Goal: Information Seeking & Learning: Learn about a topic

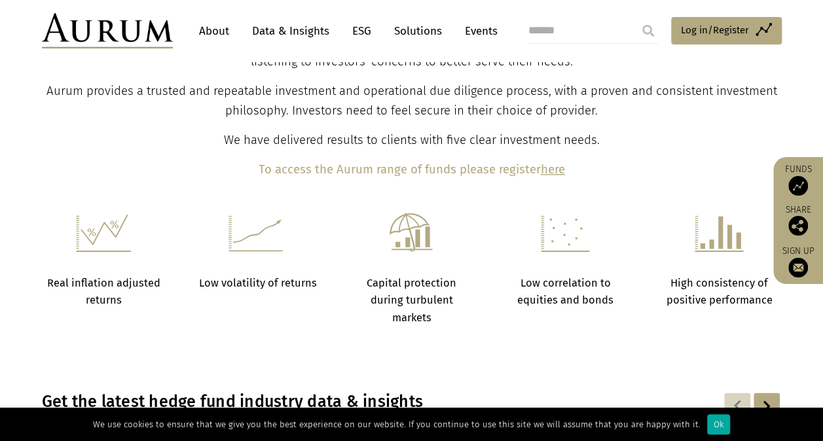
scroll to position [602, 0]
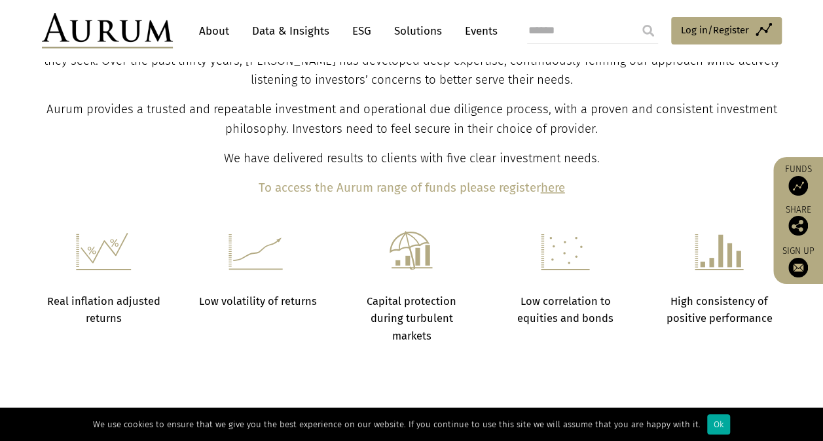
click at [356, 41] on link "ESG" at bounding box center [362, 31] width 32 height 24
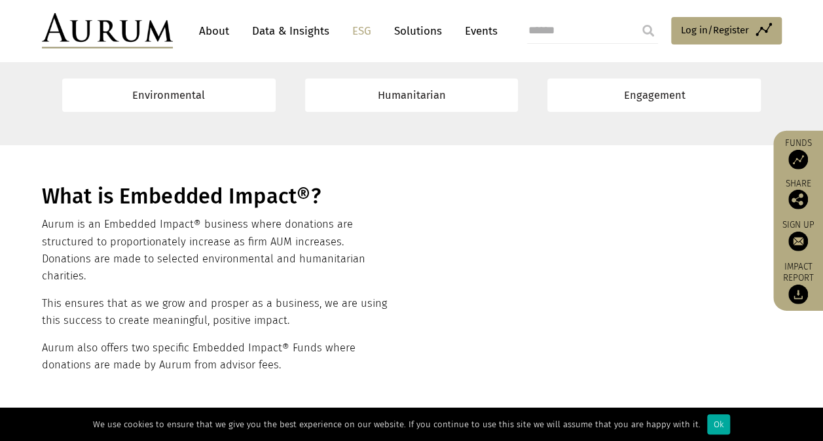
scroll to position [458, 0]
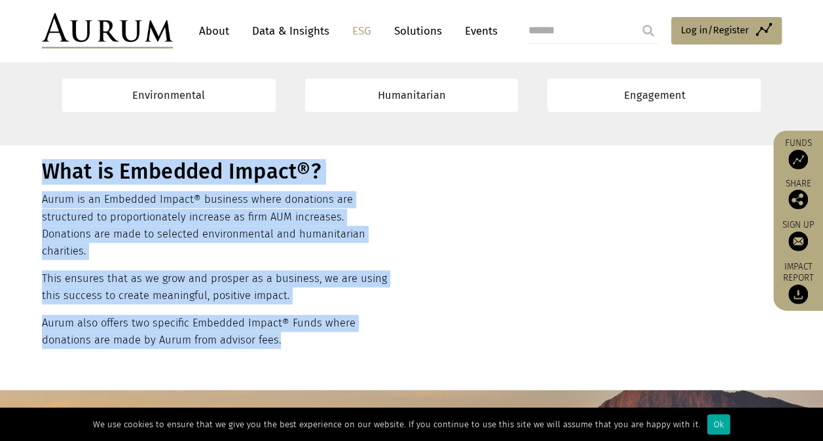
drag, startPoint x: 37, startPoint y: 192, endPoint x: 289, endPoint y: 321, distance: 282.9
click at [289, 321] on div "What is Embedded Impact®? Aurum is an Embedded Impact® business where donations…" at bounding box center [412, 258] width 766 height 198
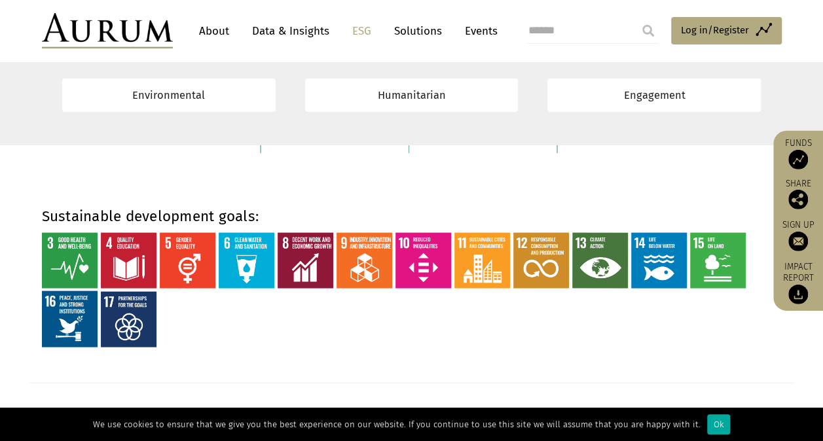
scroll to position [1244, 0]
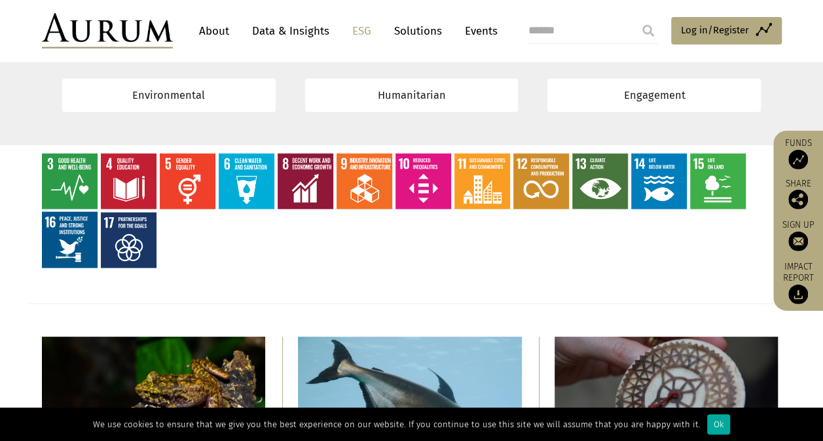
click at [431, 39] on link "Solutions" at bounding box center [418, 31] width 61 height 24
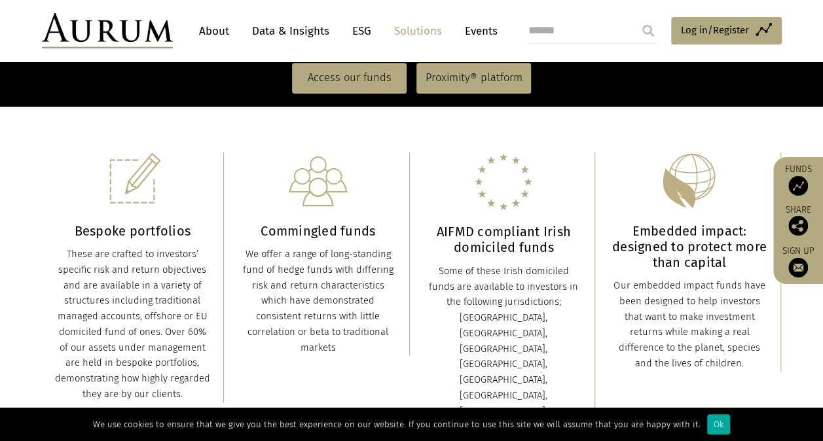
scroll to position [327, 0]
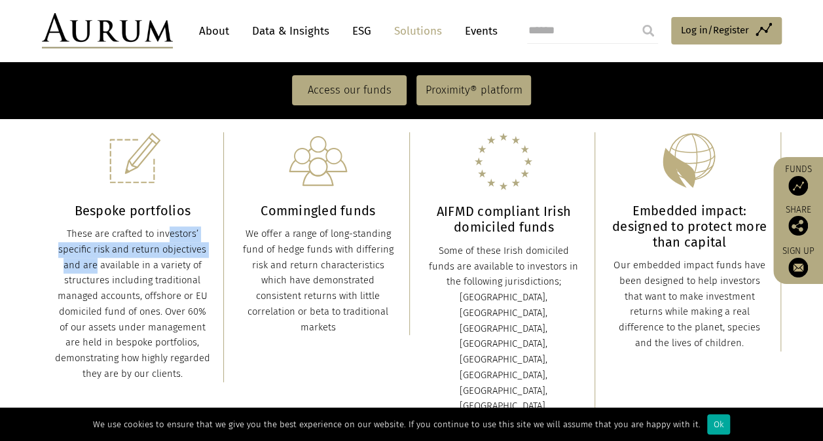
drag, startPoint x: 139, startPoint y: 238, endPoint x: 199, endPoint y: 255, distance: 62.8
click at [199, 255] on div "These are crafted to investors’ specific risk and return objectives and are ava…" at bounding box center [133, 305] width 156 height 156
drag, startPoint x: 617, startPoint y: 296, endPoint x: 604, endPoint y: 301, distance: 14.1
click at [617, 296] on div "Our embedded impact funds have been designed to help investors that want to mak…" at bounding box center [690, 305] width 156 height 94
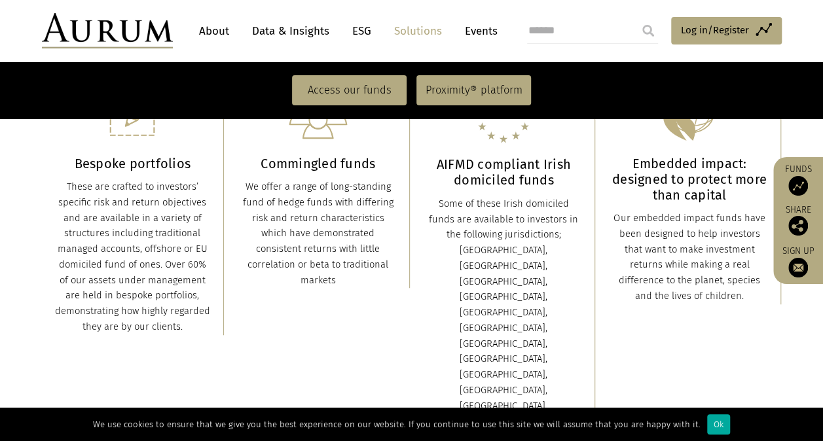
scroll to position [393, 0]
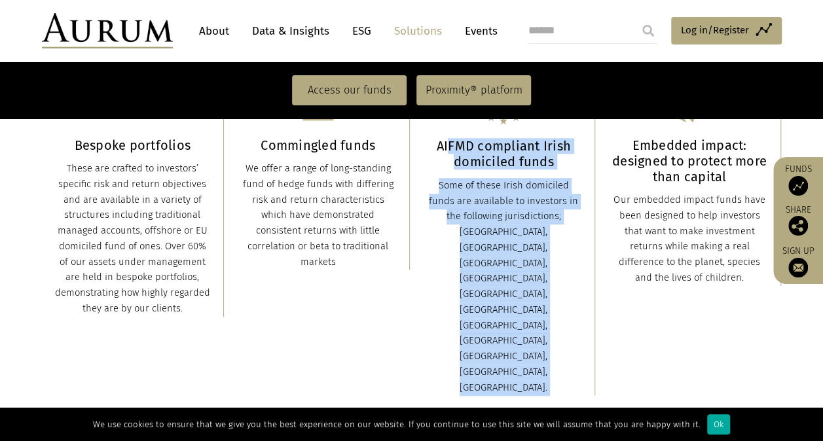
drag, startPoint x: 450, startPoint y: 149, endPoint x: 566, endPoint y: 278, distance: 172.9
click at [566, 278] on div "Bespoke portfolios These are crafted to investors’ specific risk and return obj…" at bounding box center [412, 232] width 740 height 356
drag, startPoint x: 566, startPoint y: 278, endPoint x: 746, endPoint y: 276, distance: 180.1
click at [746, 276] on div "Embedded impact: designed to protect more than capital Our embedded impact fund…" at bounding box center [690, 176] width 156 height 219
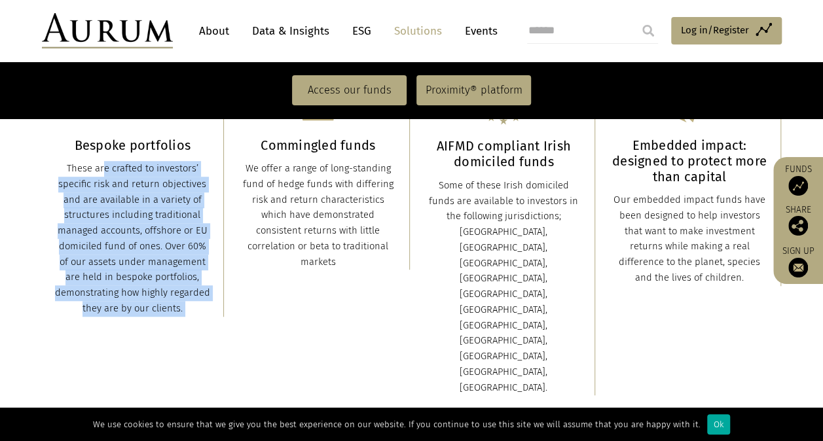
drag, startPoint x: 67, startPoint y: 170, endPoint x: 187, endPoint y: 312, distance: 186.4
click at [187, 312] on div "These are crafted to investors’ specific risk and return objectives and are ava…" at bounding box center [133, 239] width 156 height 156
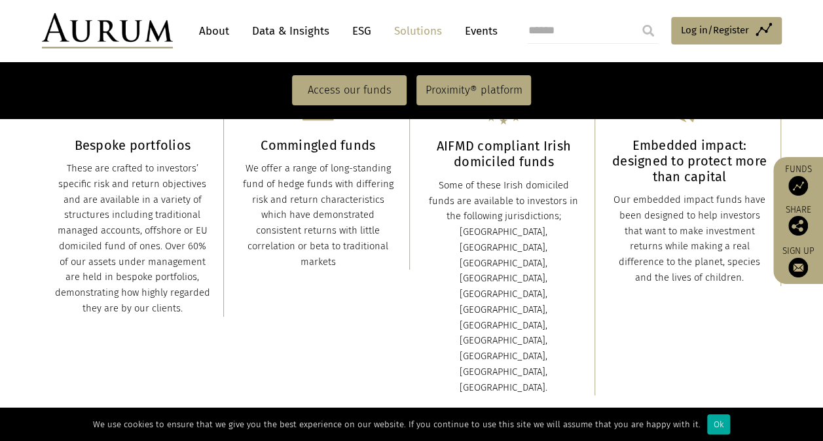
click at [74, 141] on h3 "Bespoke portfolios" at bounding box center [133, 145] width 156 height 16
drag, startPoint x: 61, startPoint y: 162, endPoint x: 206, endPoint y: 295, distance: 197.0
click at [206, 295] on div "These are crafted to investors’ specific risk and return objectives and are ava…" at bounding box center [133, 239] width 156 height 156
click at [158, 322] on div "Bespoke portfolios These are crafted to investors’ specific risk and return obj…" at bounding box center [412, 232] width 740 height 356
click at [156, 306] on div "These are crafted to investors’ specific risk and return objectives and are ava…" at bounding box center [133, 239] width 156 height 156
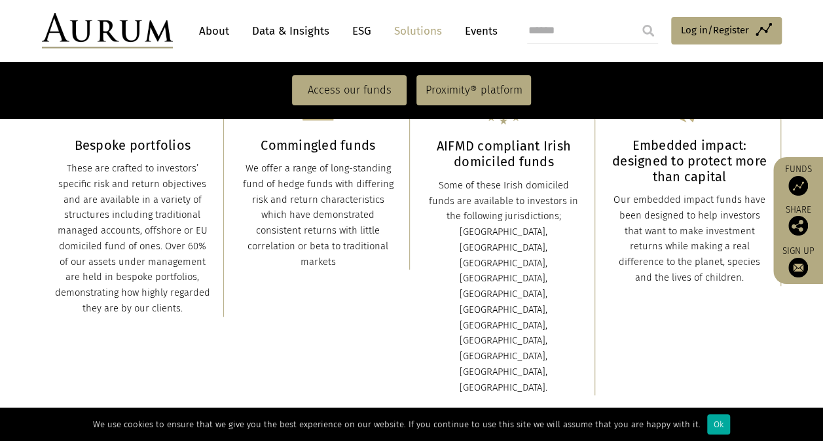
click at [156, 306] on div "These are crafted to investors’ specific risk and return objectives and are ava…" at bounding box center [133, 239] width 156 height 156
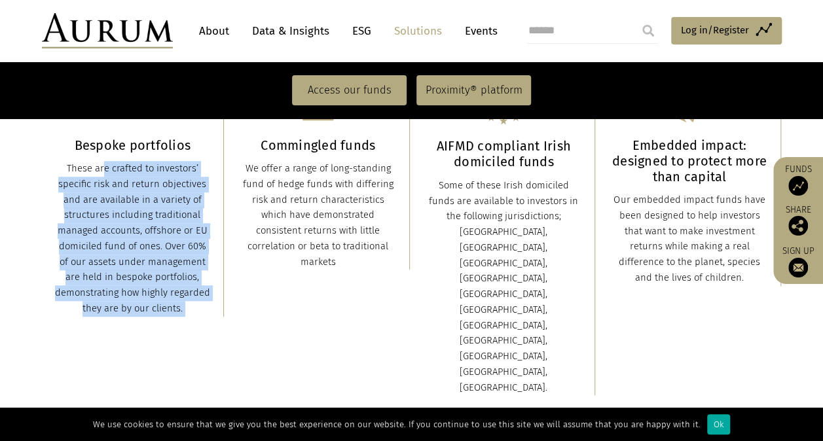
click at [156, 306] on div "These are crafted to investors’ specific risk and return objectives and are ava…" at bounding box center [133, 239] width 156 height 156
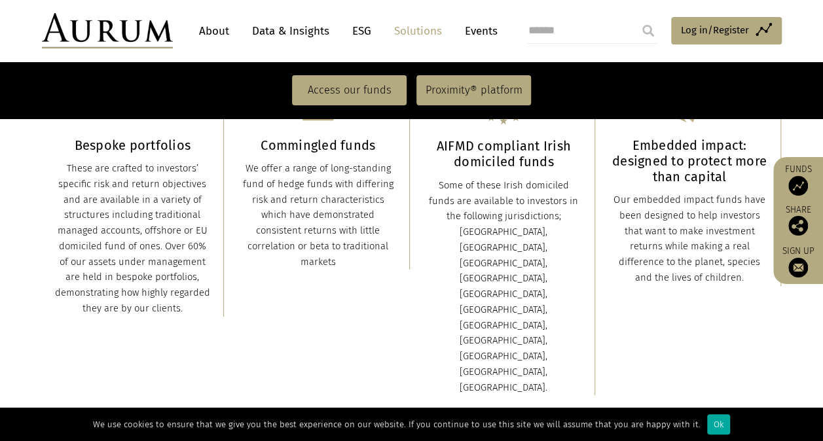
click at [251, 158] on div "Commingled funds We offer a range of long-standing fund of hedge funds with dif…" at bounding box center [318, 169] width 156 height 204
click at [247, 173] on div "We offer a range of long-standing fund of hedge funds with differing risk and r…" at bounding box center [318, 215] width 156 height 109
click at [509, 181] on div "Some of these Irish domiciled funds are available to investors in the following…" at bounding box center [504, 287] width 156 height 218
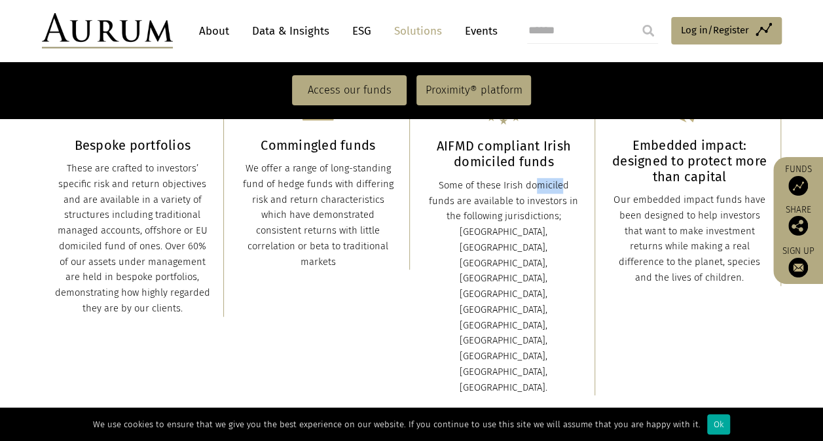
click at [509, 181] on div "Some of these Irish domiciled funds are available to investors in the following…" at bounding box center [504, 287] width 156 height 218
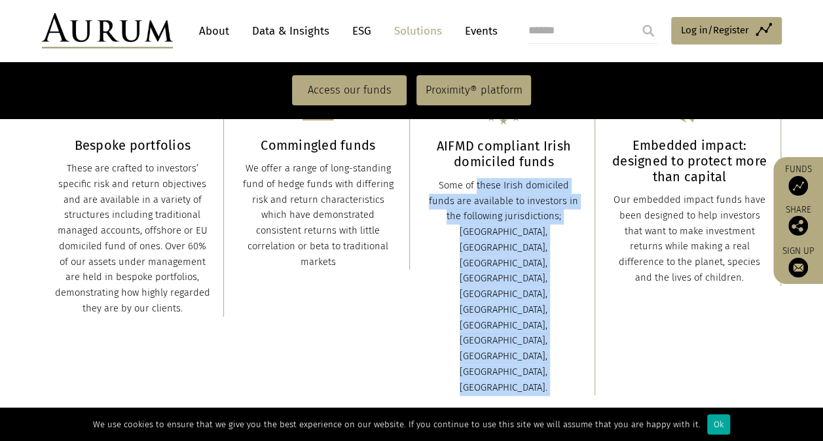
click at [509, 181] on div "Some of these Irish domiciled funds are available to investors in the following…" at bounding box center [504, 287] width 156 height 218
drag, startPoint x: 612, startPoint y: 192, endPoint x: 742, endPoint y: 287, distance: 160.8
click at [742, 287] on div "Bespoke portfolios These are crafted to investors’ specific risk and return obj…" at bounding box center [412, 232] width 740 height 356
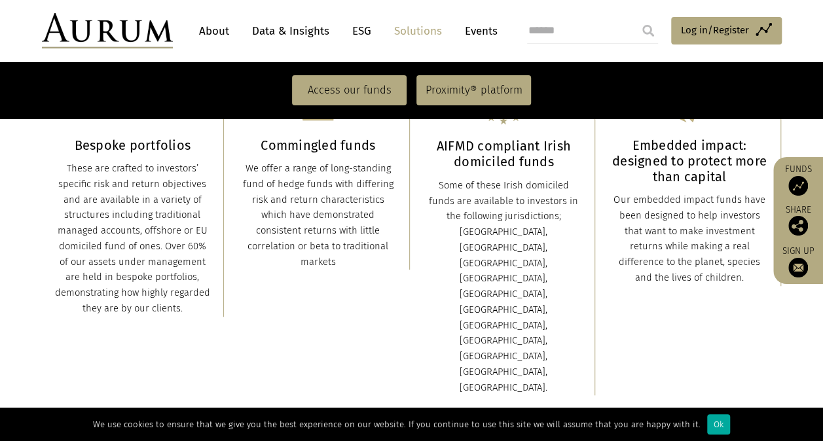
click at [744, 293] on div "Bespoke portfolios These are crafted to investors’ specific risk and return obj…" at bounding box center [412, 232] width 740 height 356
drag, startPoint x: 742, startPoint y: 282, endPoint x: 598, endPoint y: 194, distance: 169.2
click at [598, 194] on div "Embedded impact: designed to protect more than capital Our embedded impact fund…" at bounding box center [689, 176] width 183 height 219
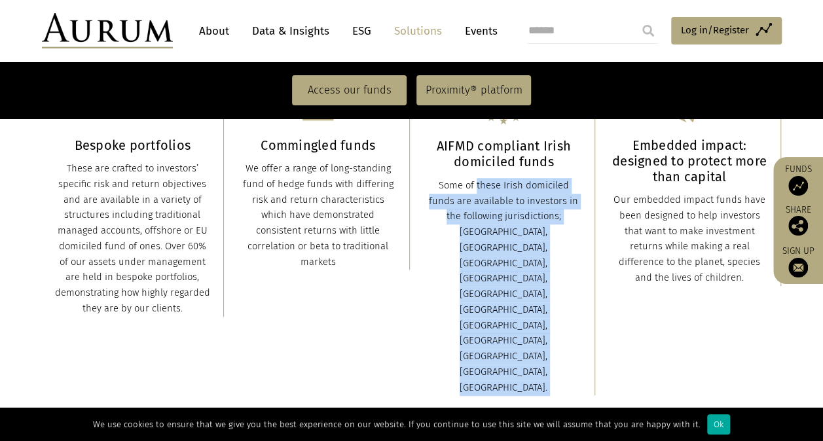
drag, startPoint x: 598, startPoint y: 194, endPoint x: 432, endPoint y: 187, distance: 165.8
click at [432, 187] on div "Bespoke portfolios These are crafted to investors’ specific risk and return obj…" at bounding box center [412, 232] width 740 height 356
drag, startPoint x: 339, startPoint y: 265, endPoint x: 244, endPoint y: 165, distance: 138.0
click at [244, 165] on div "We offer a range of long-standing fund of hedge funds with differing risk and r…" at bounding box center [318, 215] width 156 height 109
drag, startPoint x: 185, startPoint y: 311, endPoint x: 56, endPoint y: 145, distance: 209.9
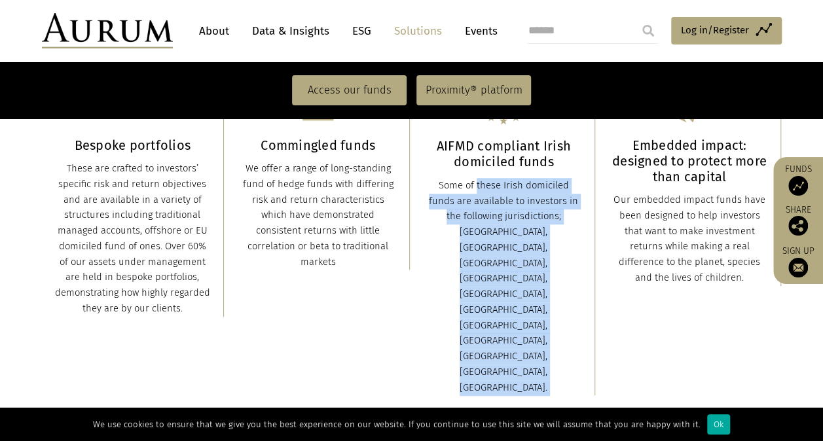
click at [56, 145] on div "Bespoke portfolios These are crafted to investors’ specific risk and return obj…" at bounding box center [133, 192] width 156 height 250
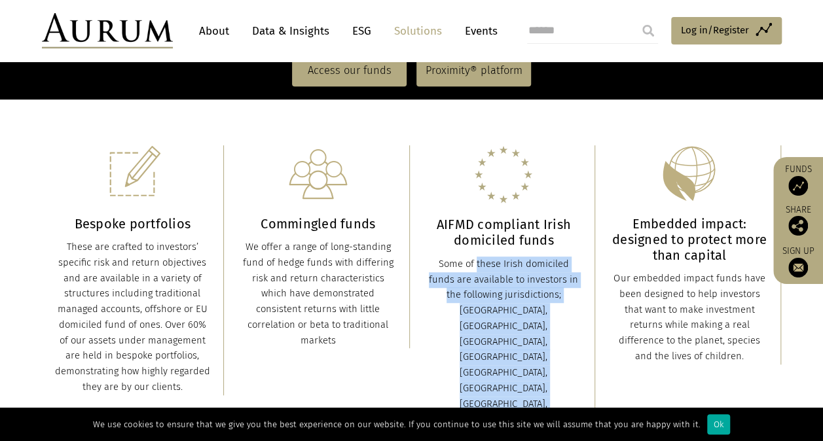
scroll to position [131, 0]
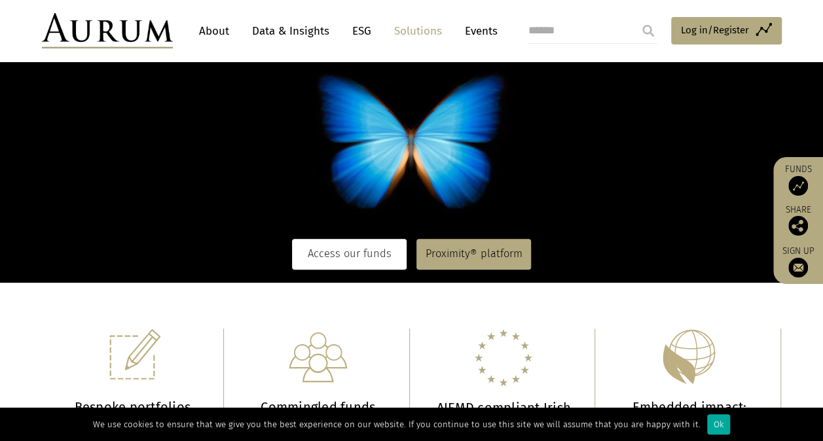
click at [366, 252] on link "Access our funds" at bounding box center [349, 254] width 115 height 30
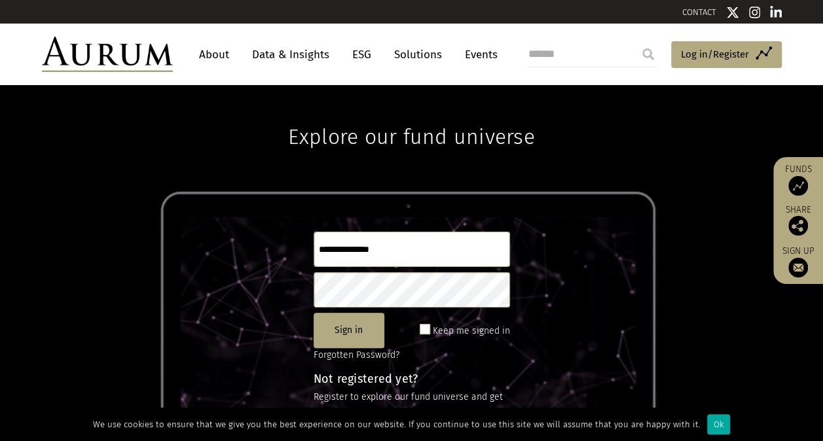
click at [425, 51] on link "Solutions" at bounding box center [418, 55] width 61 height 24
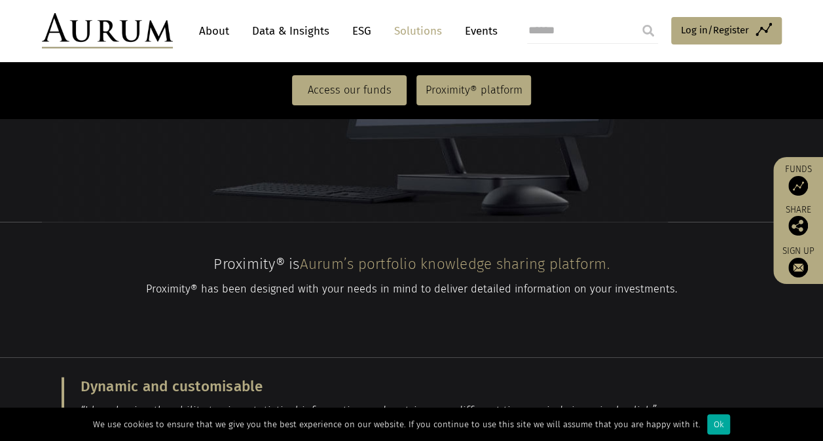
scroll to position [1179, 0]
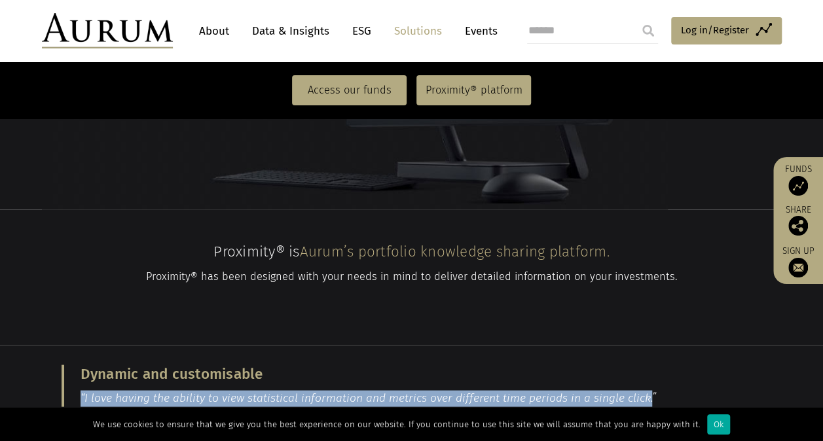
drag, startPoint x: 81, startPoint y: 323, endPoint x: 644, endPoint y: 324, distance: 563.1
click at [644, 390] on p "“I love having the ability to view statistical information and metrics over dif…" at bounding box center [412, 398] width 662 height 16
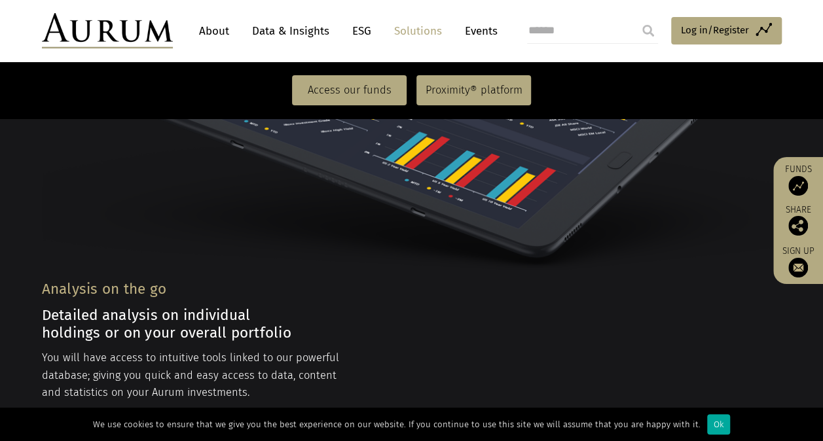
scroll to position [2161, 0]
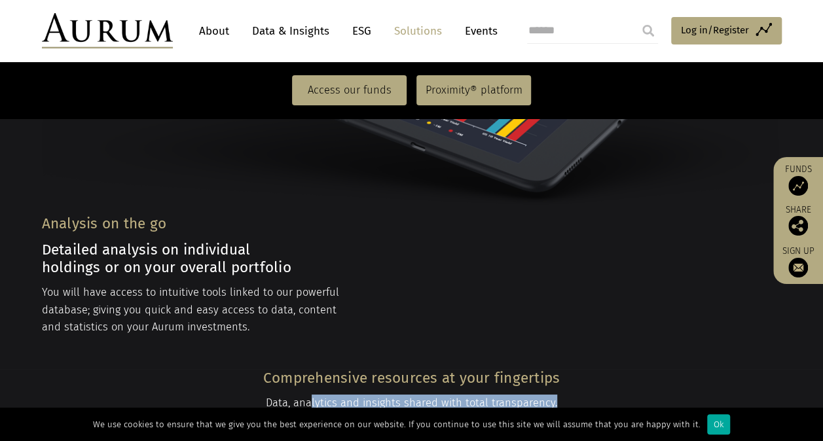
drag, startPoint x: 313, startPoint y: 330, endPoint x: 554, endPoint y: 327, distance: 241.0
click at [554, 395] on p "Data, analytics and insights shared with total transparency." at bounding box center [411, 403] width 737 height 17
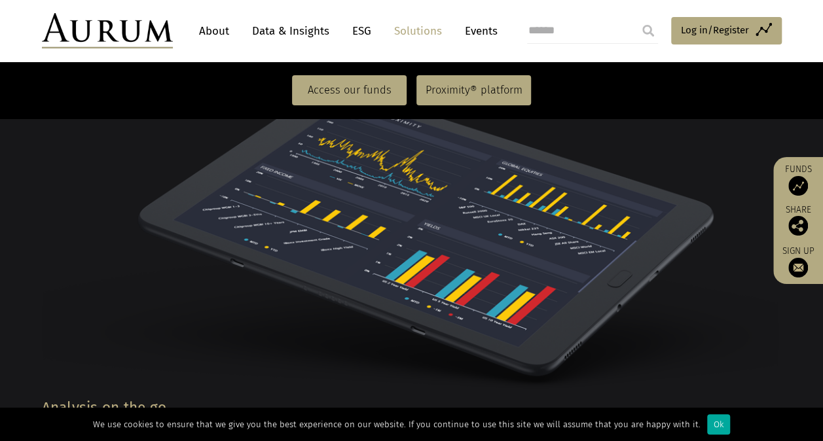
scroll to position [1899, 0]
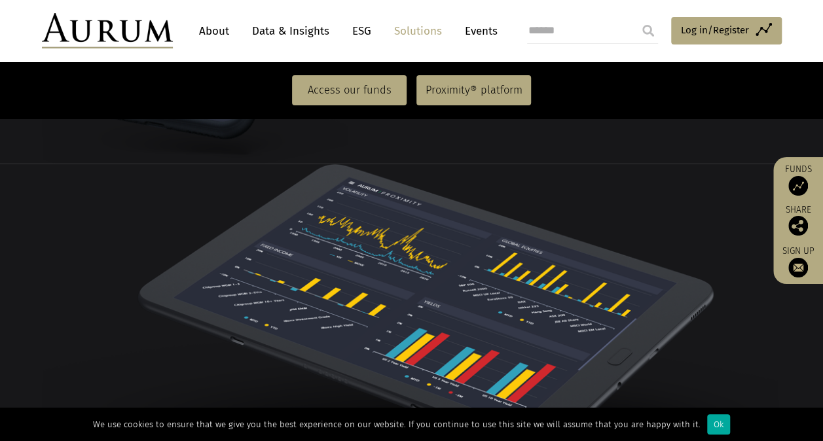
click at [294, 29] on link "Data & Insights" at bounding box center [291, 31] width 90 height 24
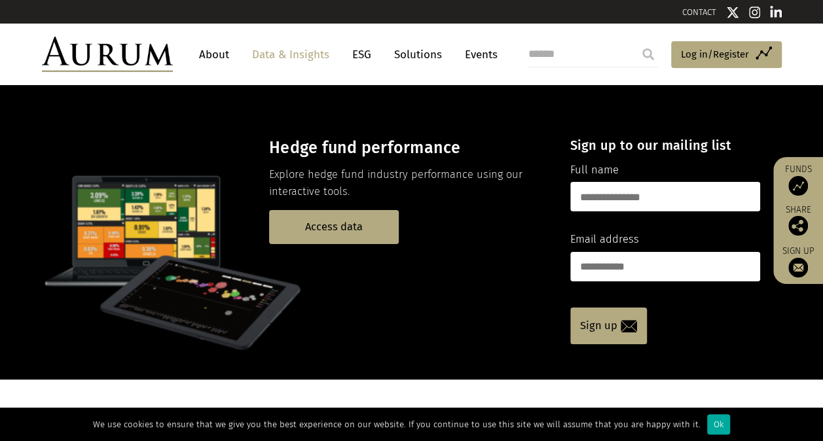
click at [204, 45] on link "About" at bounding box center [213, 55] width 43 height 24
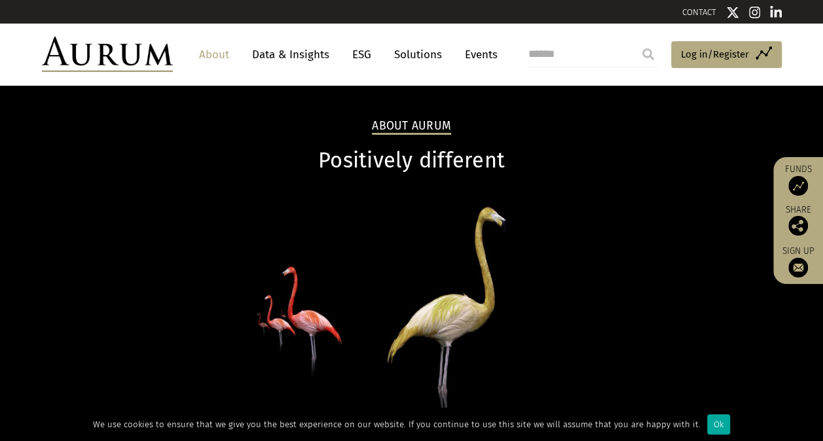
click at [470, 54] on link "Events" at bounding box center [477, 55] width 39 height 24
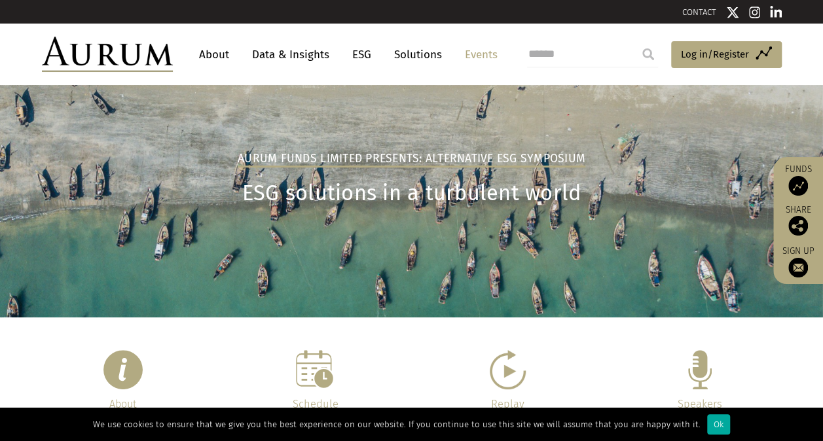
scroll to position [196, 0]
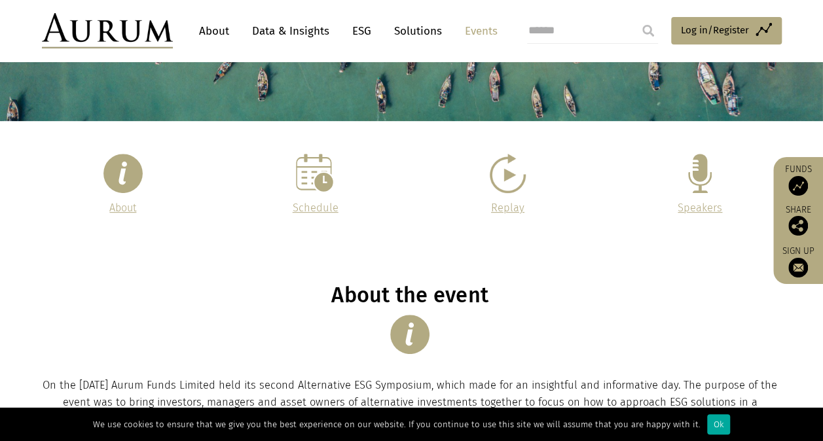
click at [352, 208] on p "Schedule" at bounding box center [316, 208] width 160 height 17
click at [117, 207] on span "About" at bounding box center [122, 208] width 27 height 12
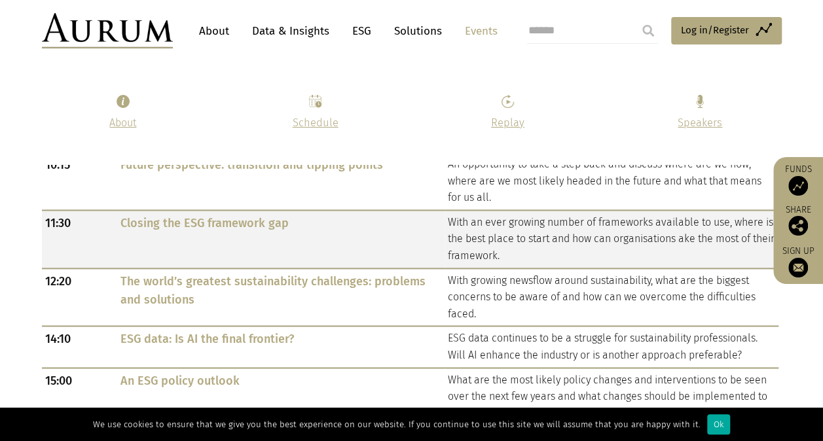
scroll to position [773, 0]
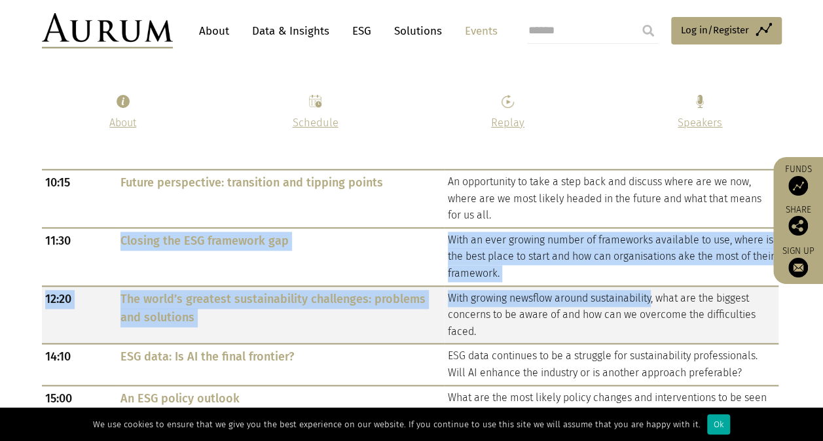
drag, startPoint x: 111, startPoint y: 238, endPoint x: 656, endPoint y: 301, distance: 548.3
click at [656, 301] on tbody "10:00 Welcome session Welcome and scene setting for the day 10:15 Future perspe…" at bounding box center [410, 306] width 737 height 327
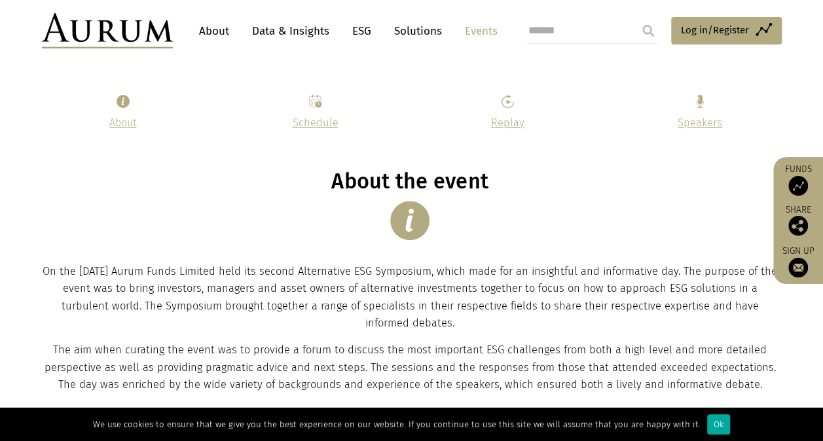
scroll to position [262, 0]
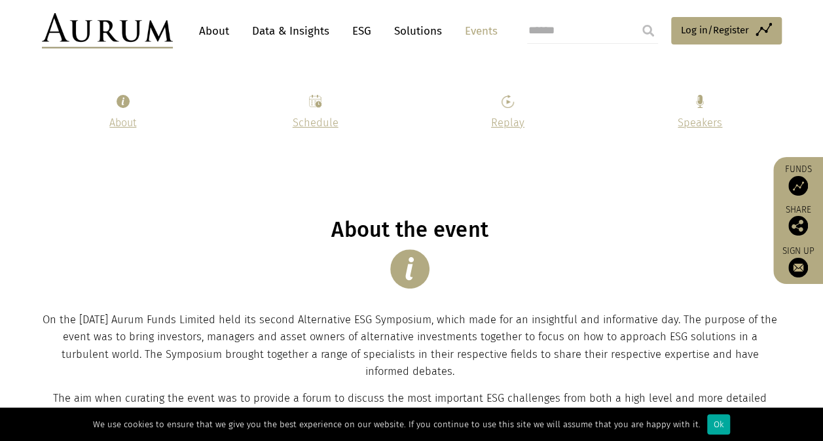
click at [208, 25] on link "About" at bounding box center [213, 31] width 43 height 24
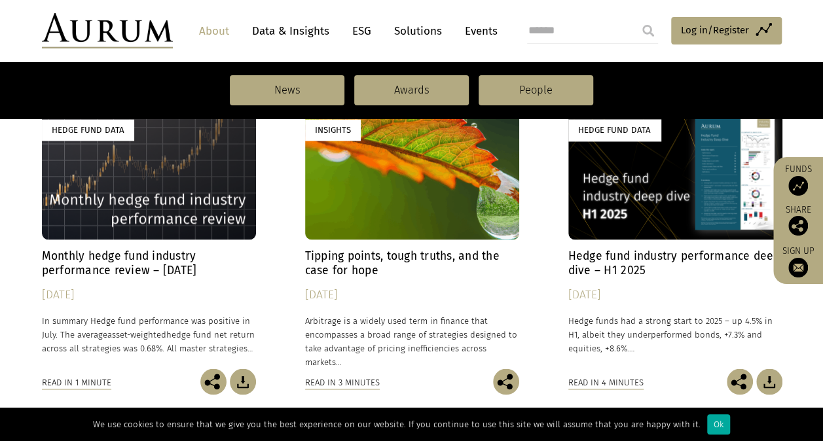
scroll to position [982, 0]
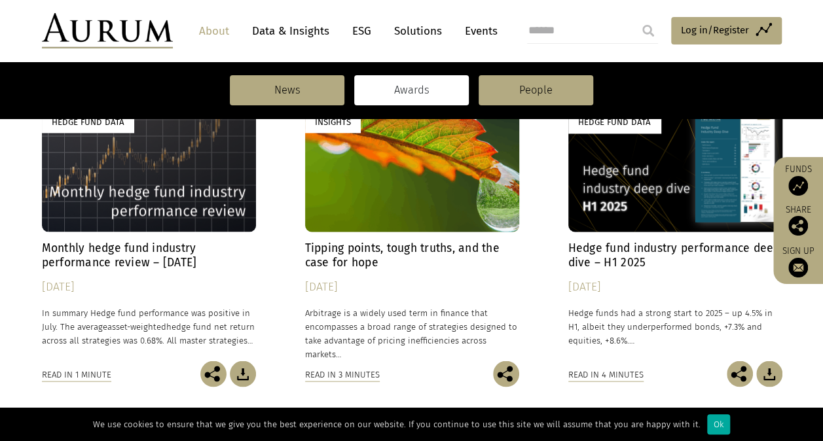
click at [441, 101] on link "Awards" at bounding box center [411, 90] width 115 height 30
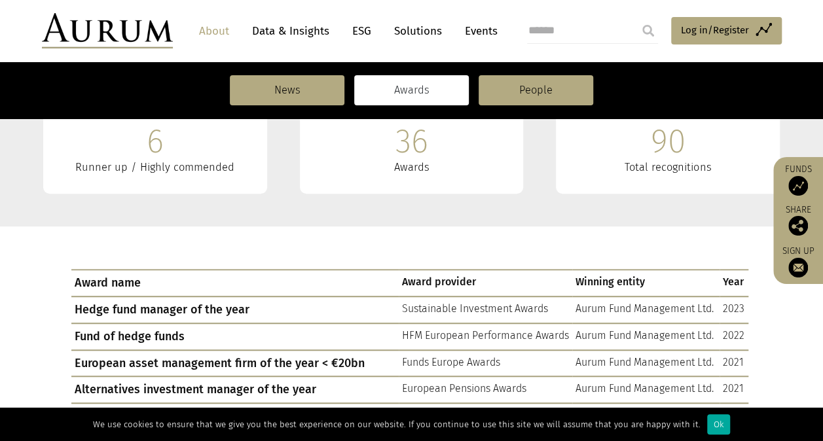
scroll to position [458, 0]
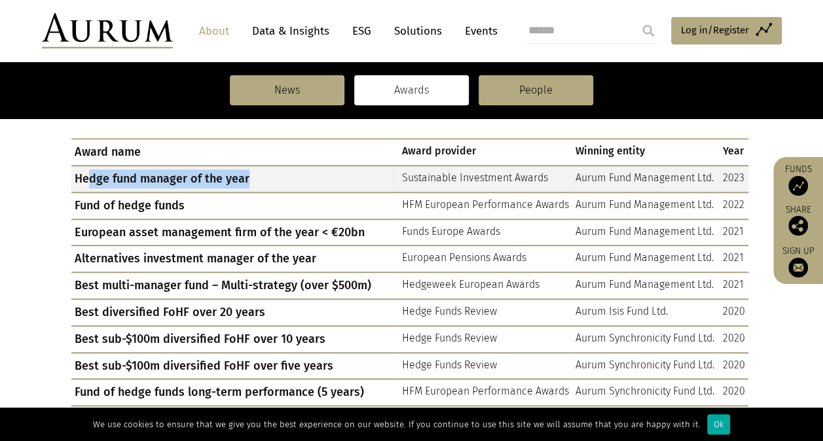
drag, startPoint x: 88, startPoint y: 182, endPoint x: 305, endPoint y: 179, distance: 217.4
click at [305, 179] on td "Hedge fund manager of the year" at bounding box center [234, 179] width 327 height 27
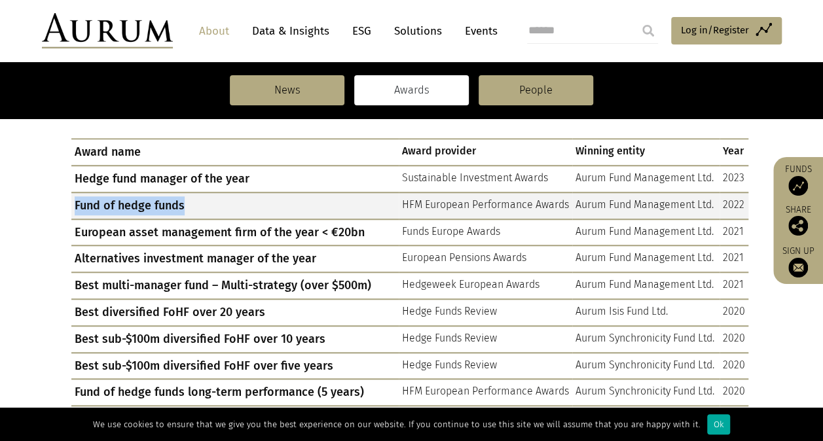
drag, startPoint x: 75, startPoint y: 207, endPoint x: 251, endPoint y: 214, distance: 176.9
click at [251, 214] on td "Fund of hedge funds" at bounding box center [234, 205] width 327 height 27
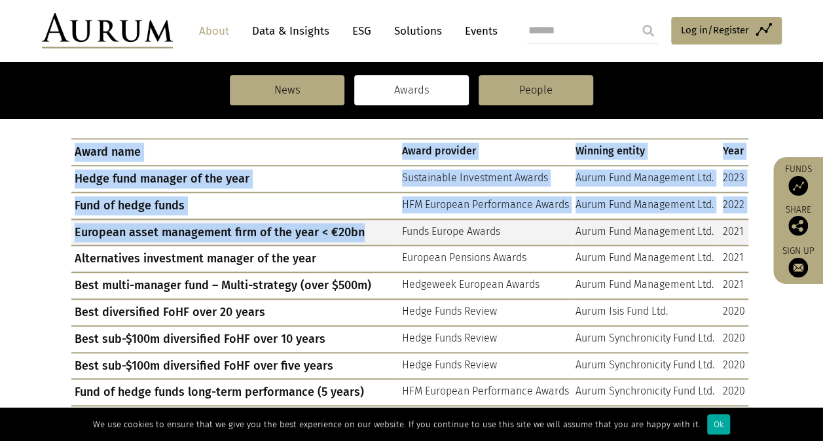
drag, startPoint x: 61, startPoint y: 232, endPoint x: 361, endPoint y: 238, distance: 299.9
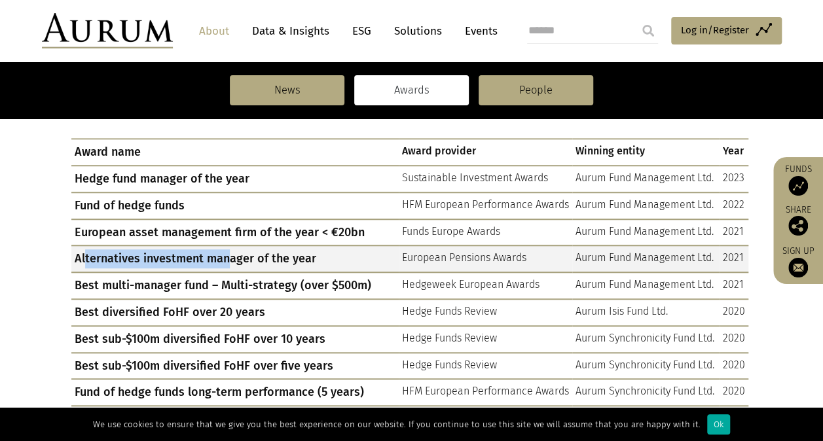
drag, startPoint x: 84, startPoint y: 255, endPoint x: 225, endPoint y: 261, distance: 140.3
click at [225, 261] on td "Alternatives investment manager of the year" at bounding box center [234, 259] width 327 height 27
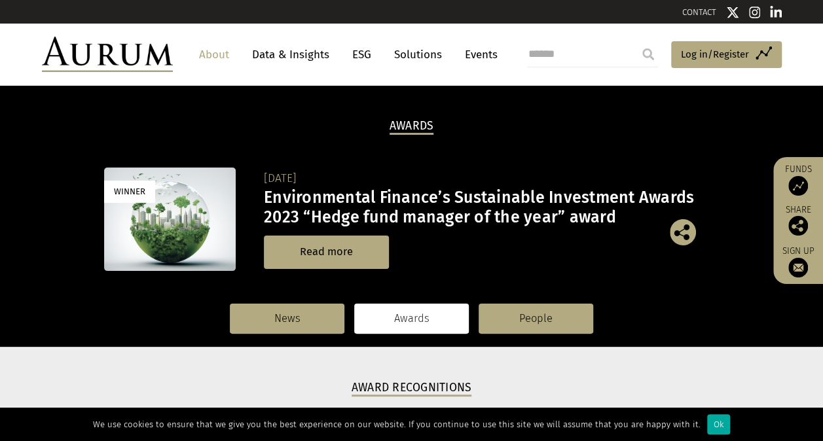
scroll to position [0, 0]
click at [566, 330] on link "People" at bounding box center [536, 319] width 115 height 30
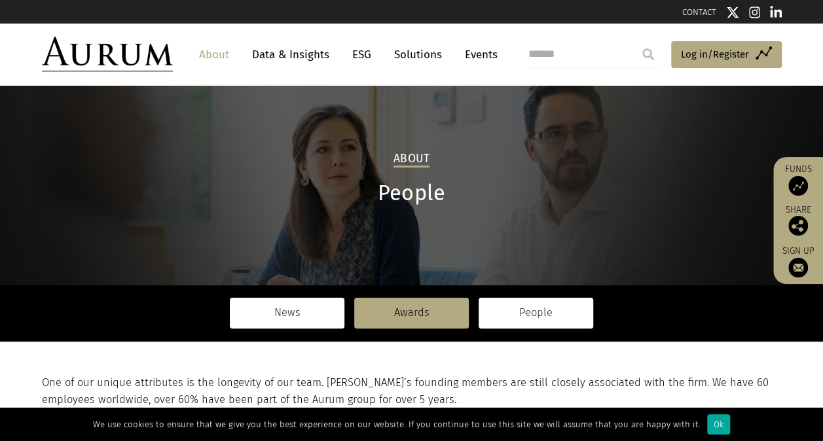
click at [287, 314] on link "News" at bounding box center [287, 313] width 115 height 30
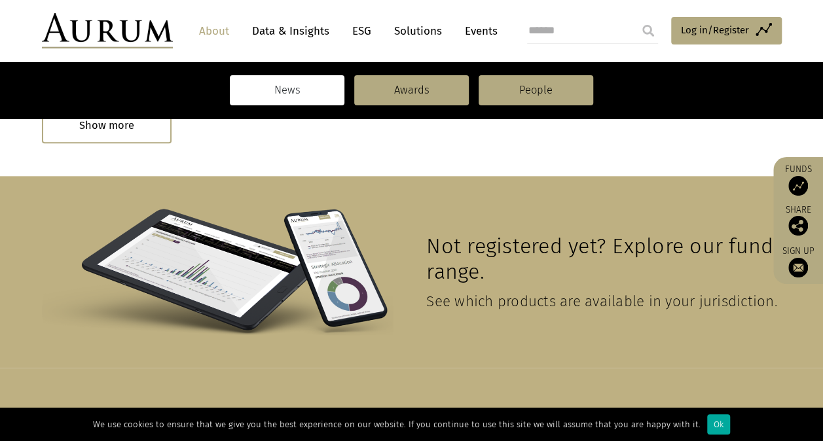
scroll to position [655, 0]
